Goal: Task Accomplishment & Management: Manage account settings

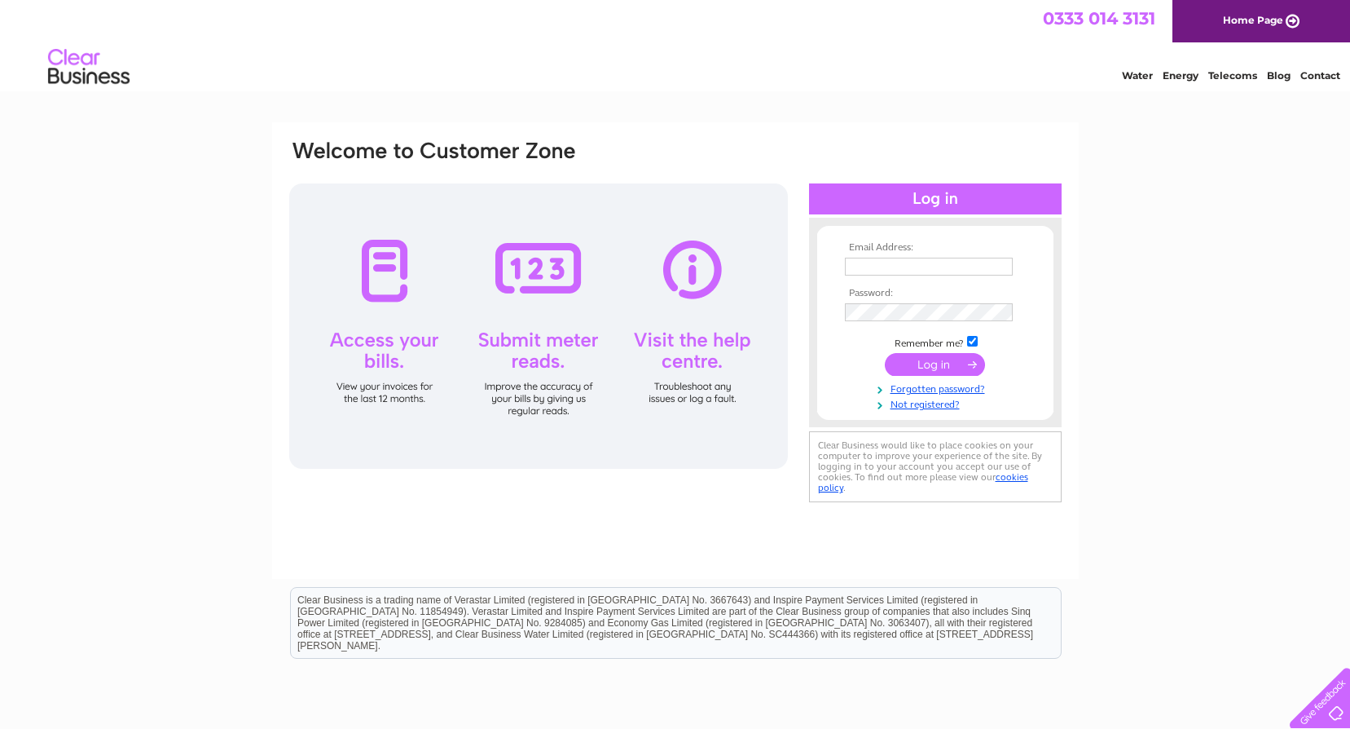
type input "[EMAIL_ADDRESS][PERSON_NAME][DOMAIN_NAME]"
click at [954, 362] on input "submit" at bounding box center [935, 364] width 100 height 23
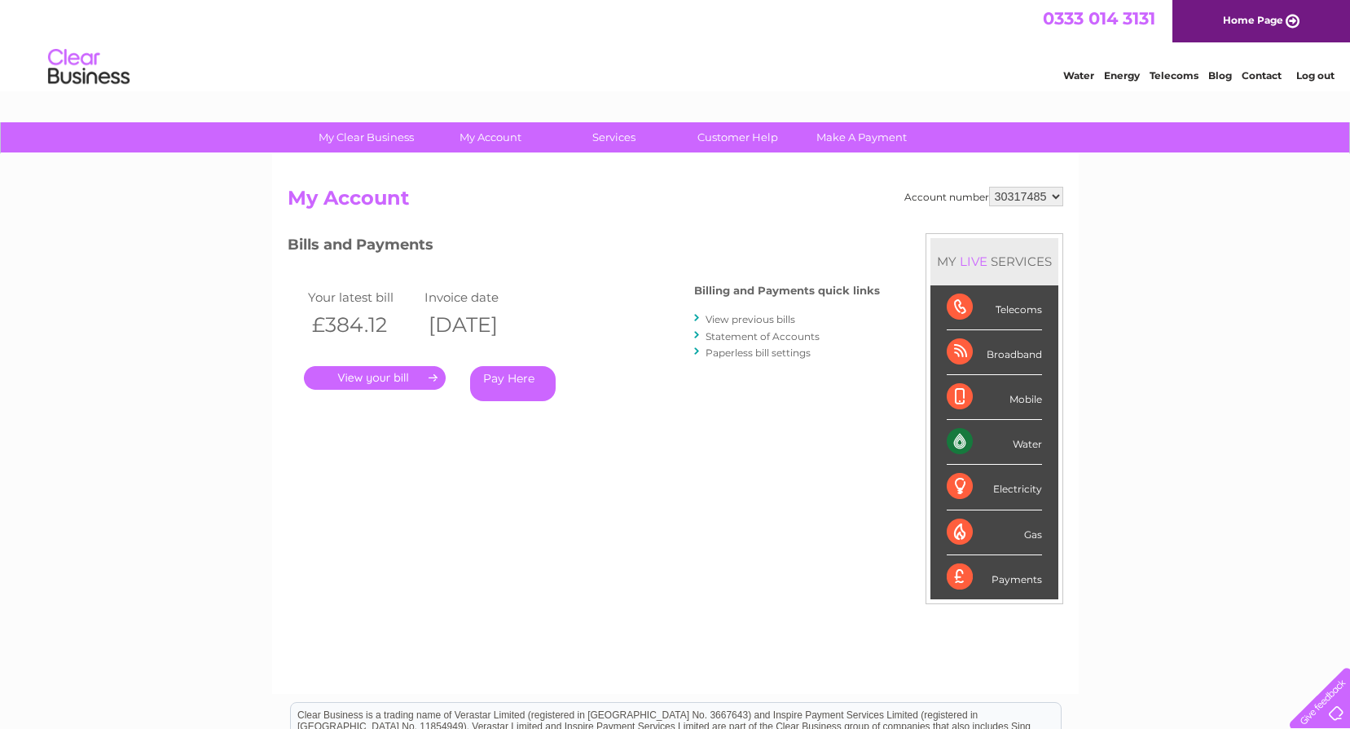
click at [418, 381] on link "." at bounding box center [375, 378] width 142 height 24
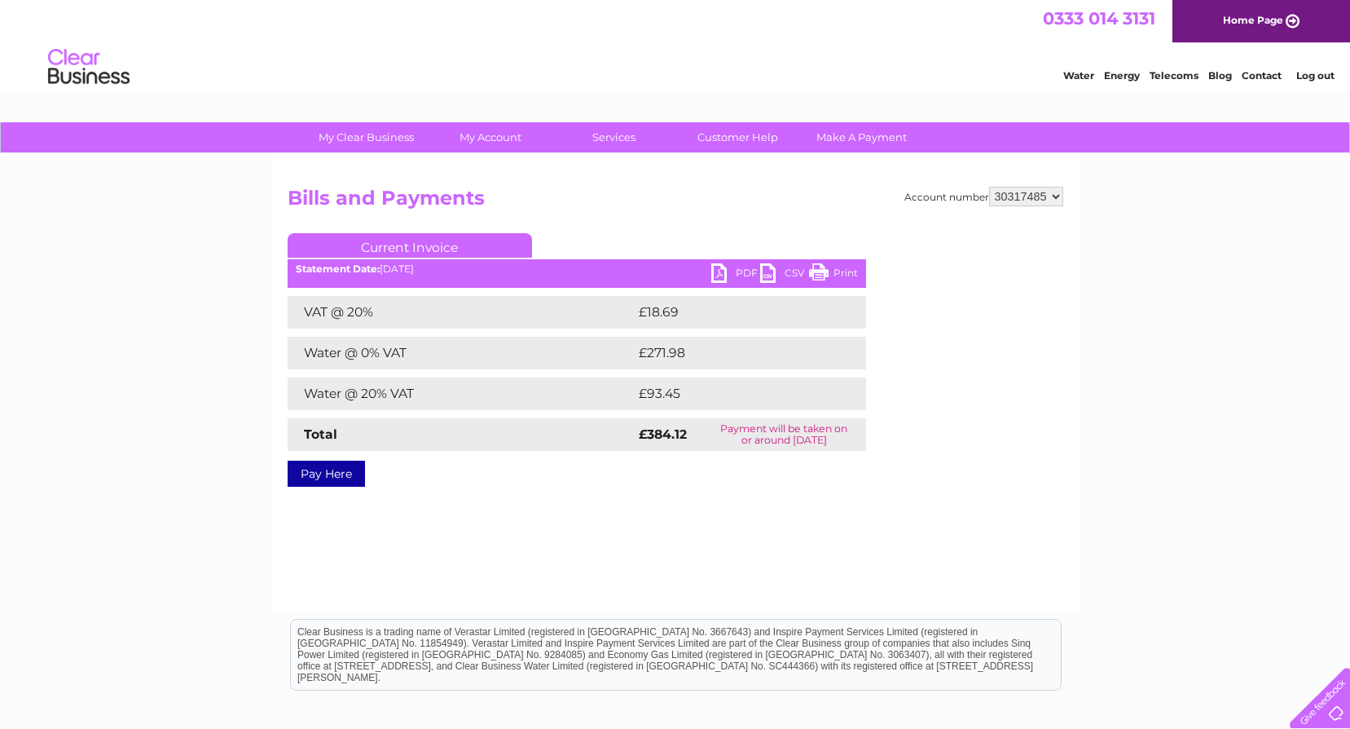
click at [752, 279] on link "PDF" at bounding box center [735, 275] width 49 height 24
